Goal: Task Accomplishment & Management: Manage account settings

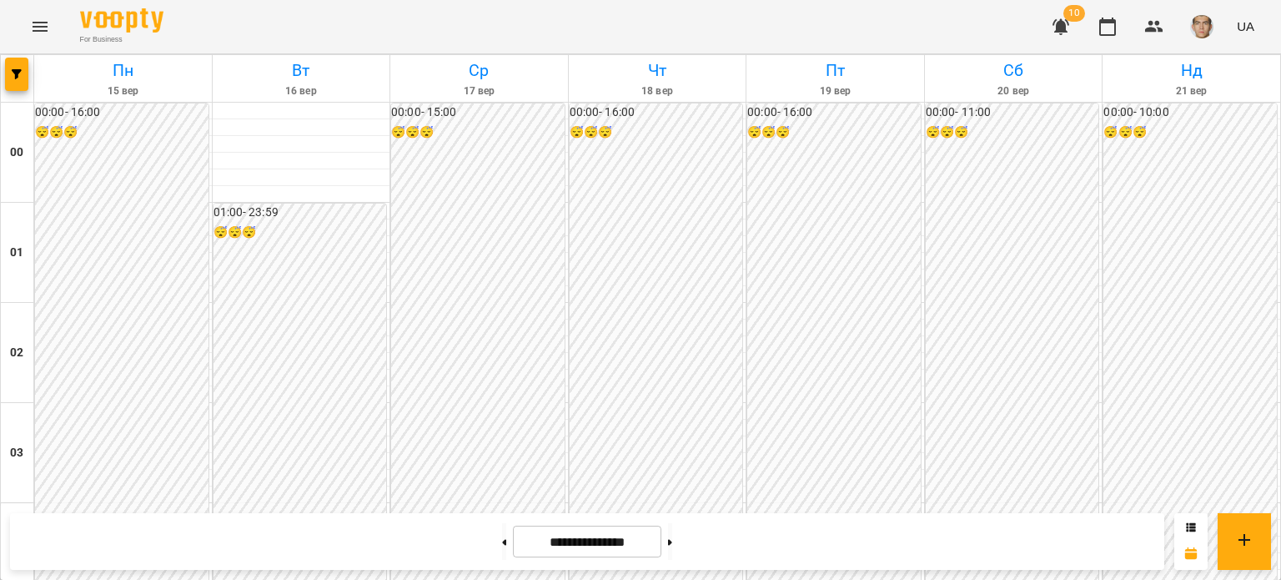
scroll to position [1001, 0]
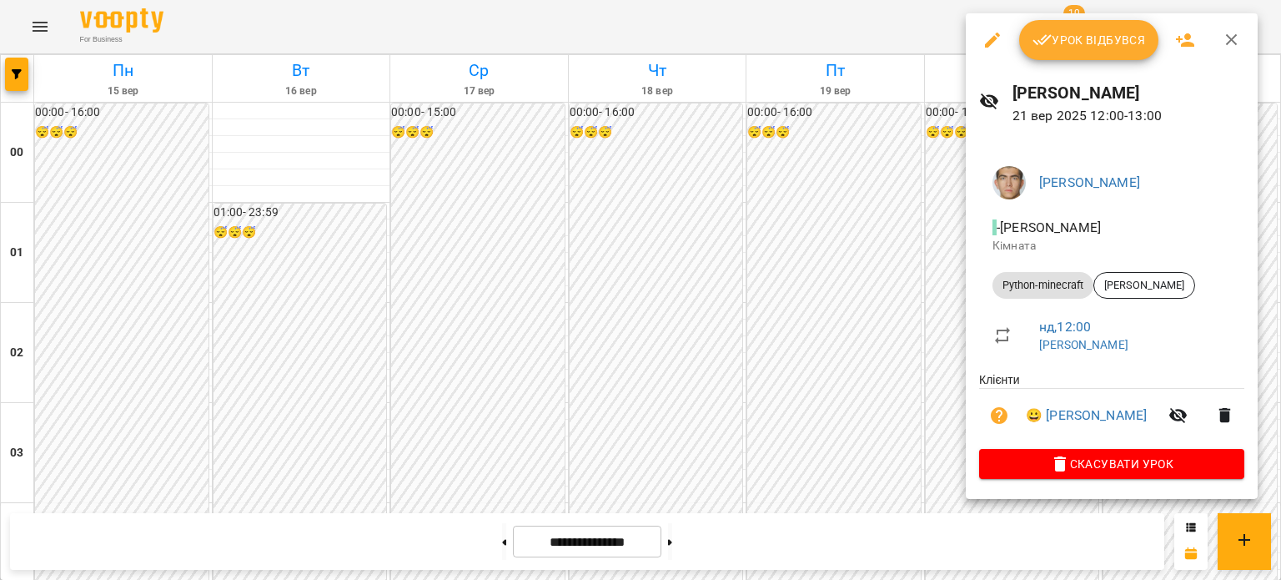
click at [1067, 56] on button "Урок відбувся" at bounding box center [1089, 40] width 140 height 40
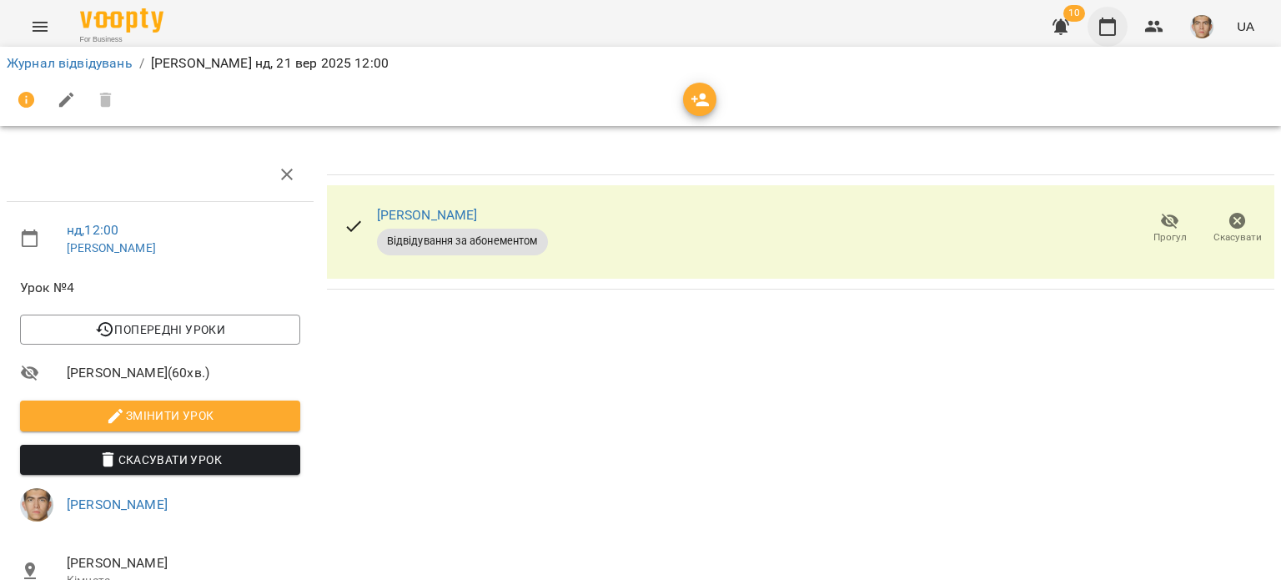
click at [1120, 33] on button "button" at bounding box center [1108, 27] width 40 height 40
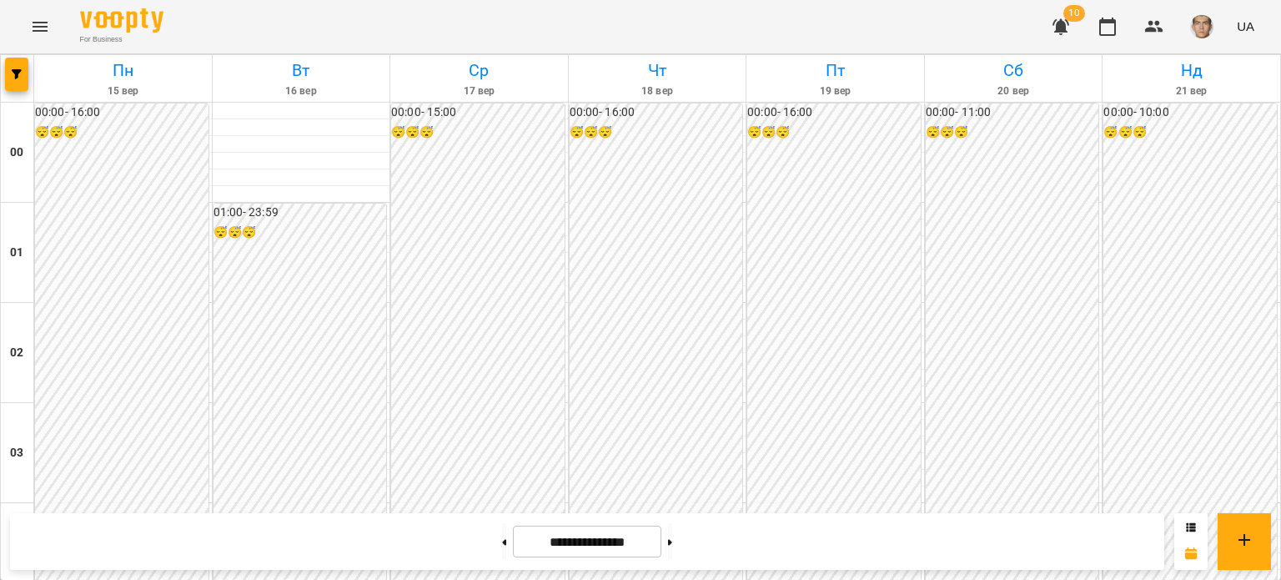
scroll to position [1335, 0]
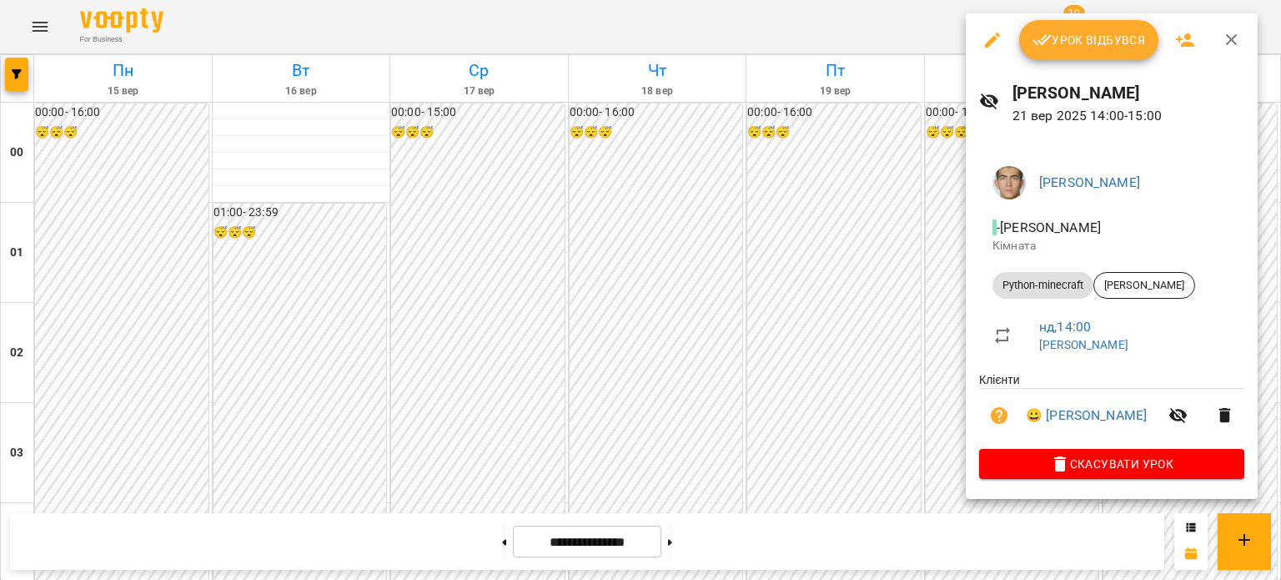
click at [932, 205] on div at bounding box center [640, 290] width 1281 height 580
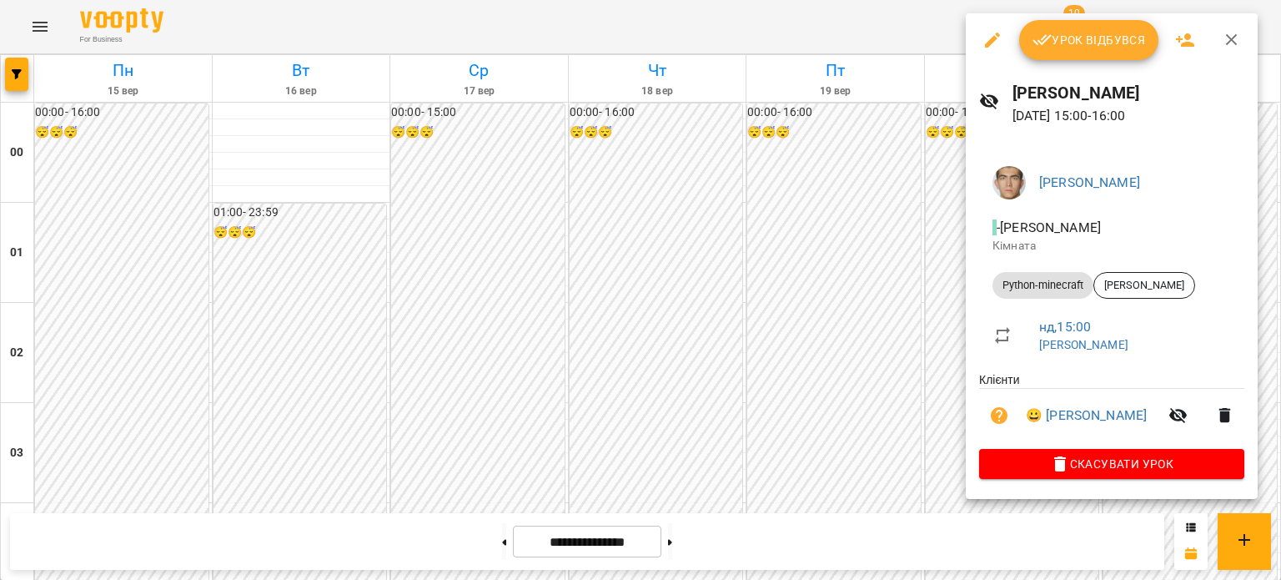
click at [905, 274] on div at bounding box center [640, 290] width 1281 height 580
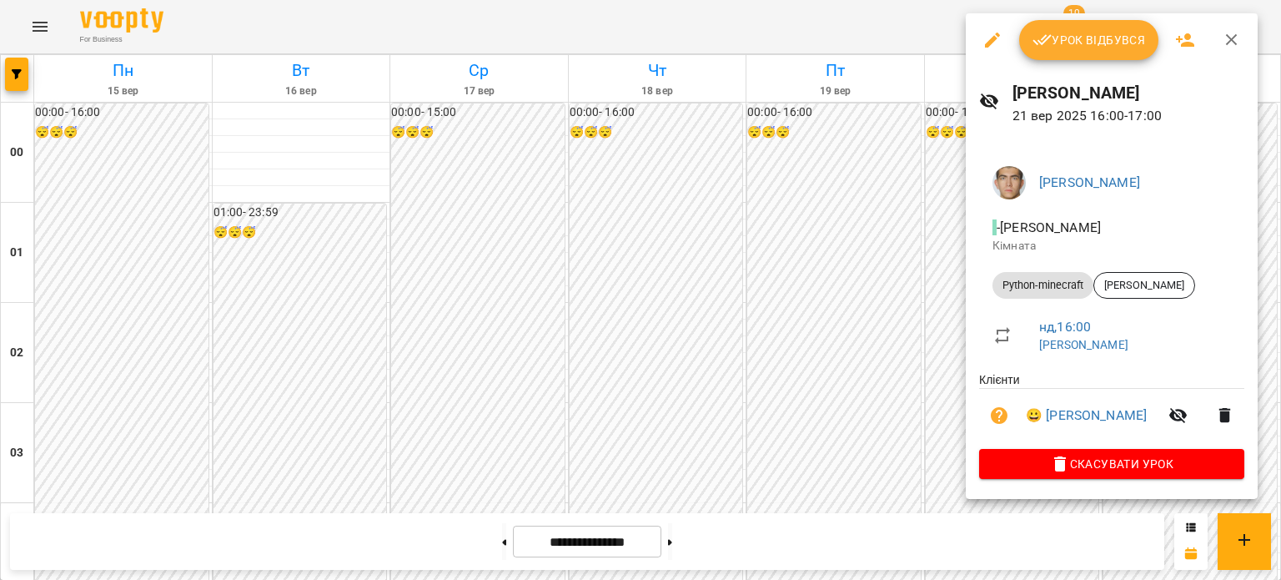
click at [883, 227] on div at bounding box center [640, 290] width 1281 height 580
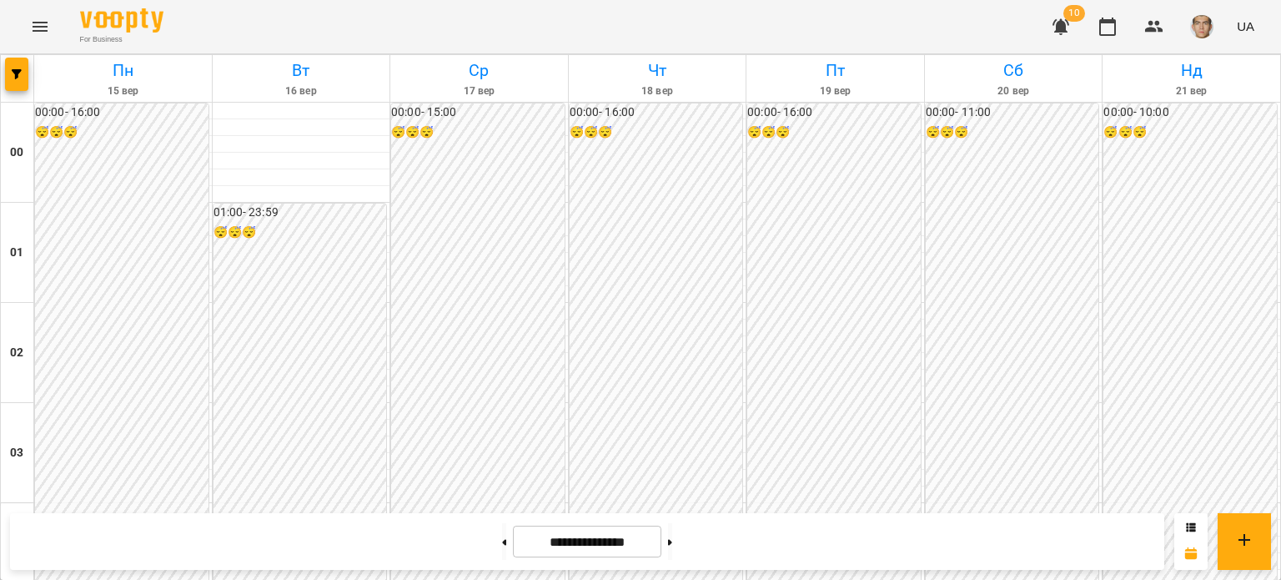
scroll to position [1418, 0]
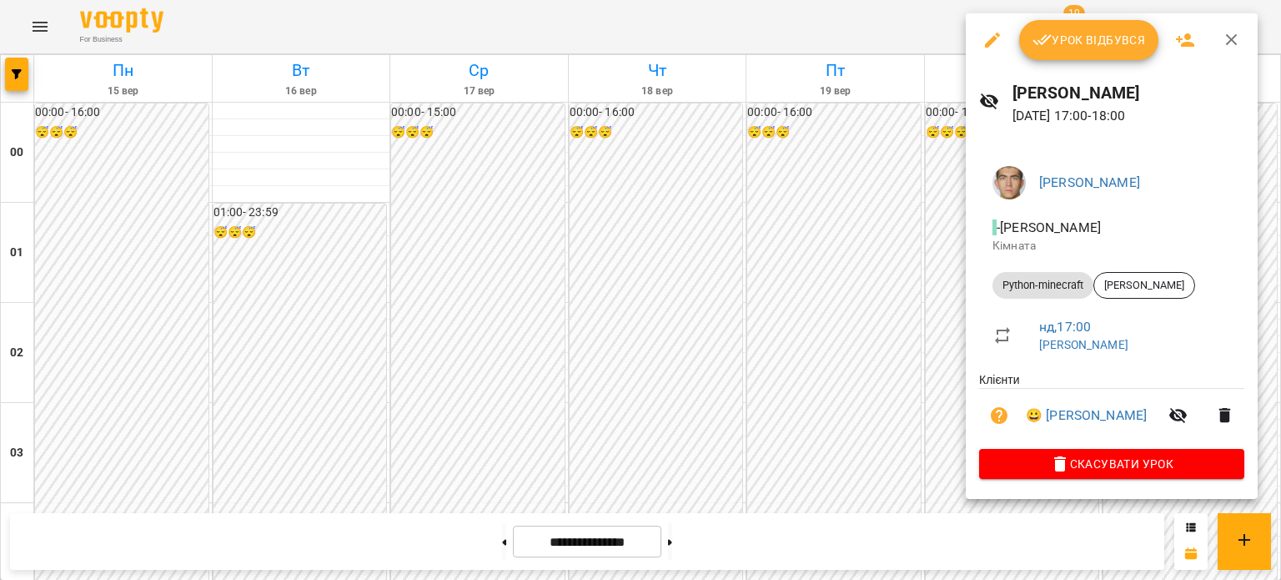
click at [847, 200] on div at bounding box center [640, 290] width 1281 height 580
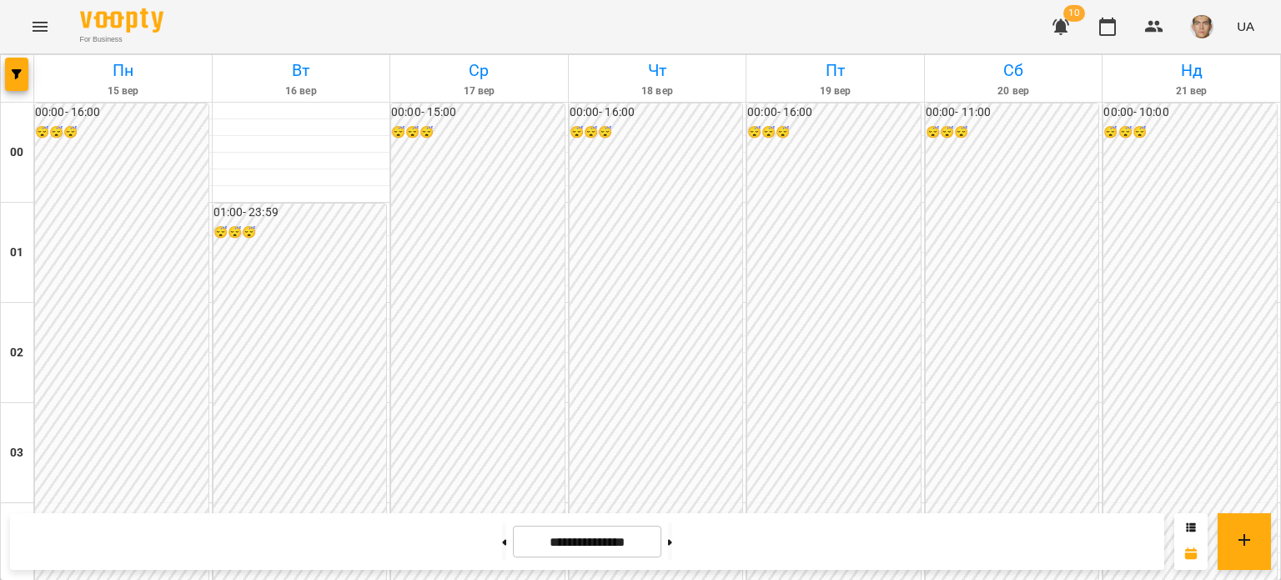
scroll to position [1585, 0]
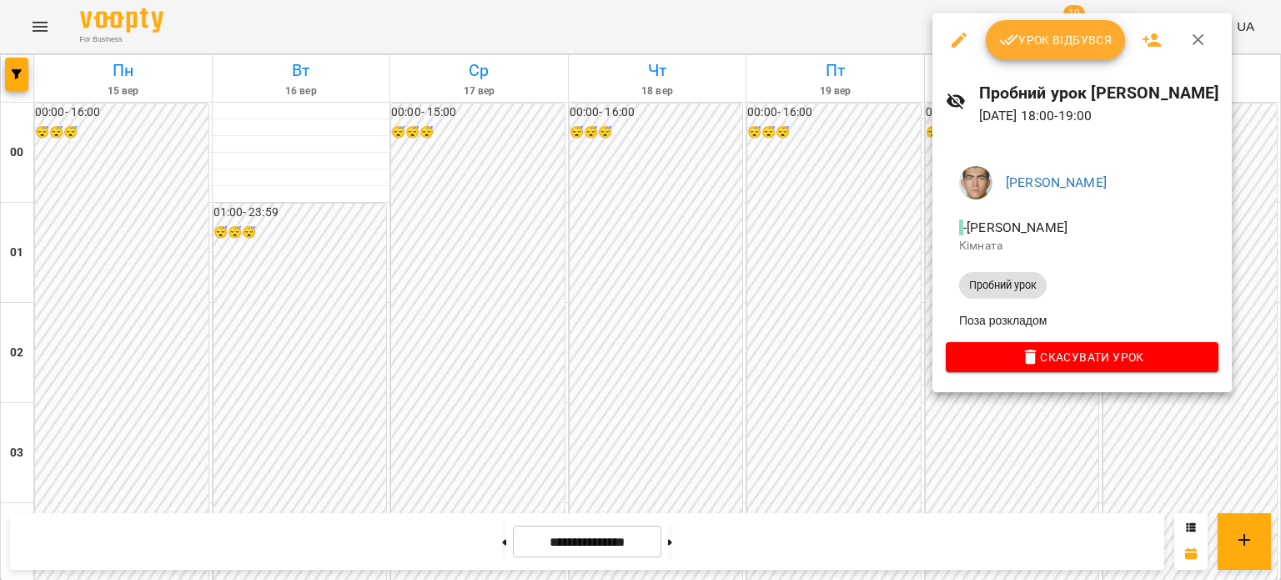
click at [1043, 463] on div at bounding box center [640, 290] width 1281 height 580
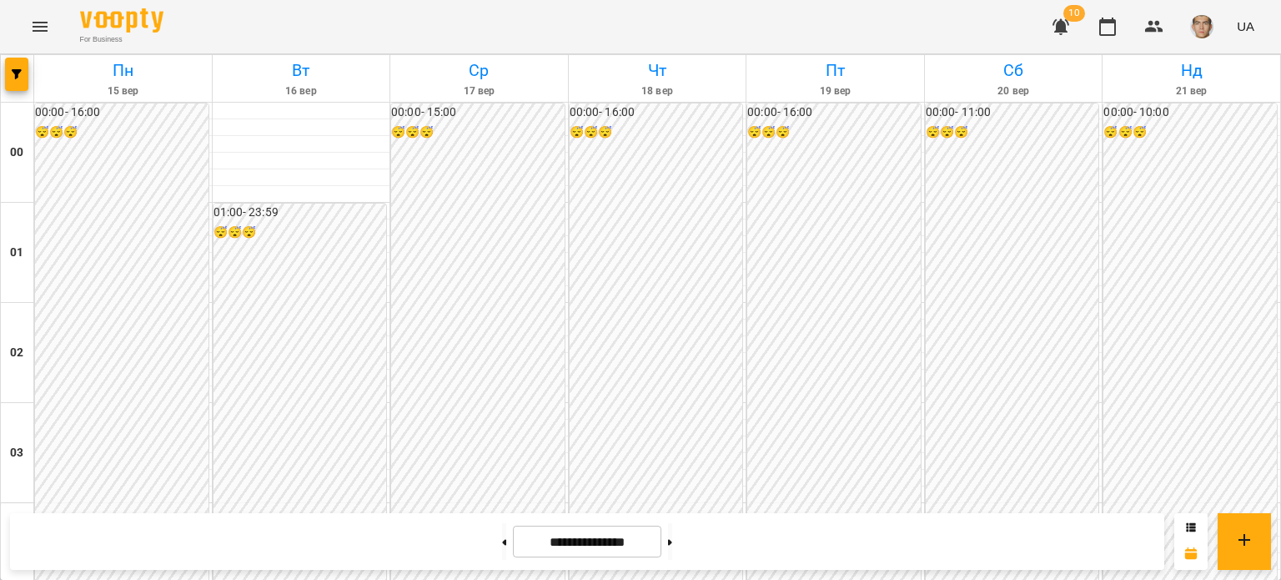
scroll to position [1001, 0]
